Goal: Information Seeking & Learning: Find specific fact

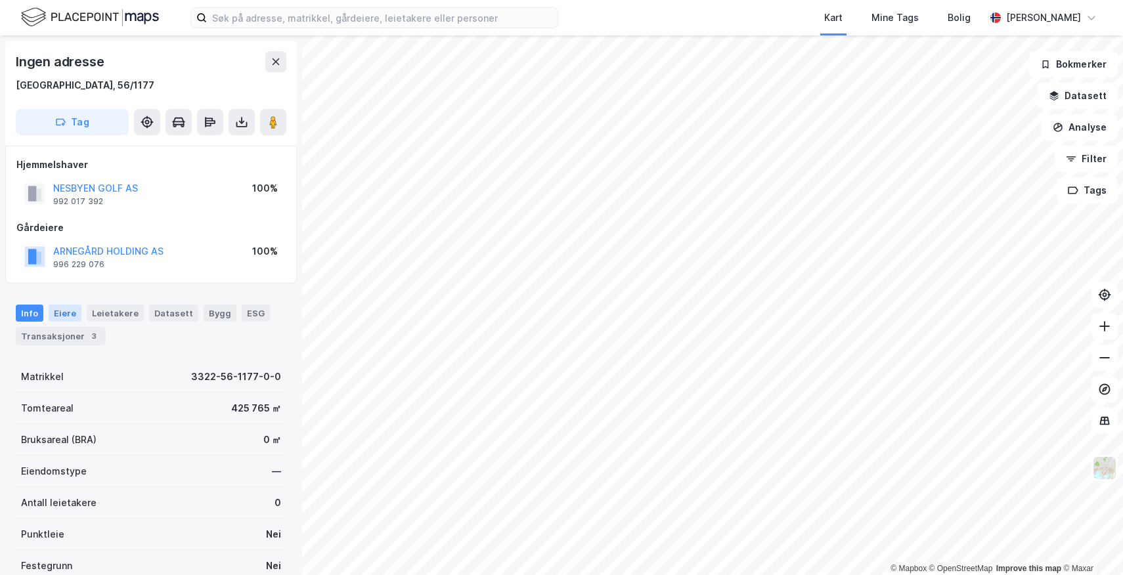
click at [65, 309] on div "Eiere" at bounding box center [65, 313] width 33 height 17
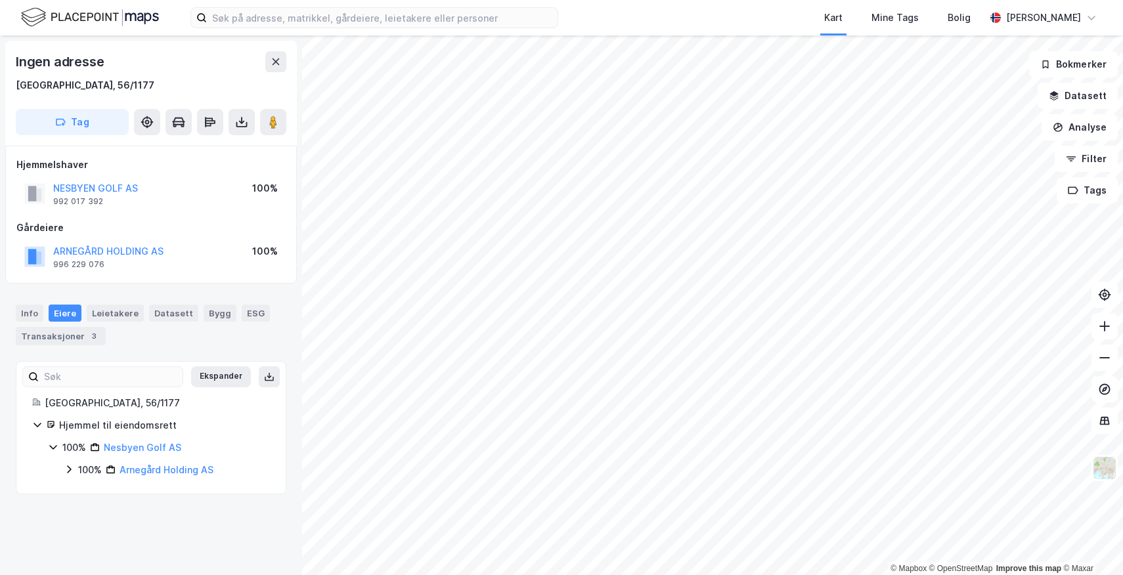
click at [68, 473] on icon at bounding box center [69, 470] width 4 height 8
